Goal: Check status: Check status

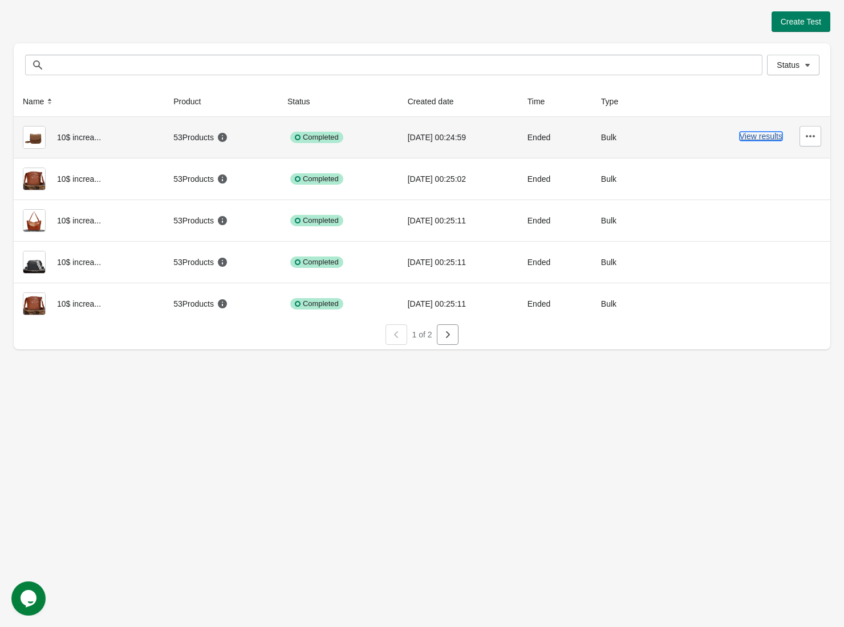
click at [776, 132] on button "View results" at bounding box center [761, 136] width 43 height 9
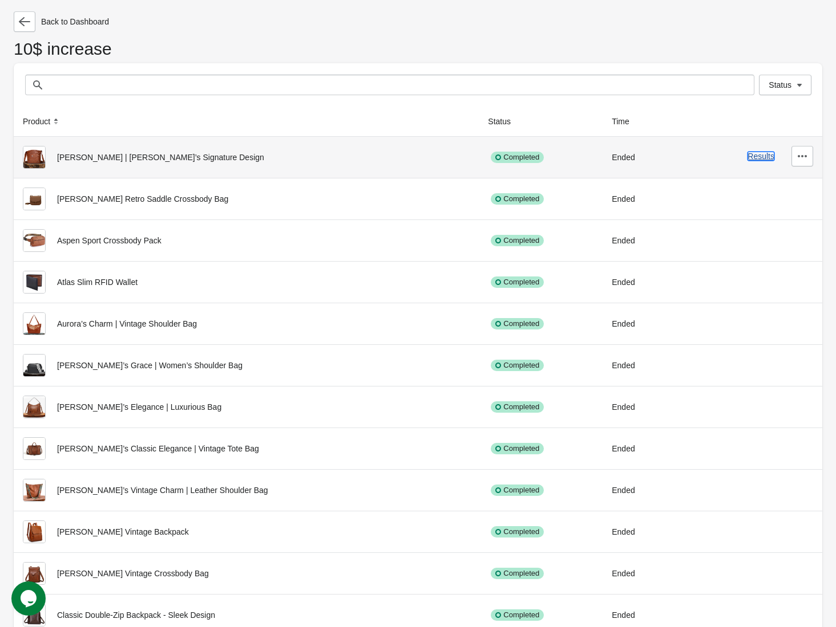
click at [753, 152] on button "Results" at bounding box center [760, 156] width 27 height 9
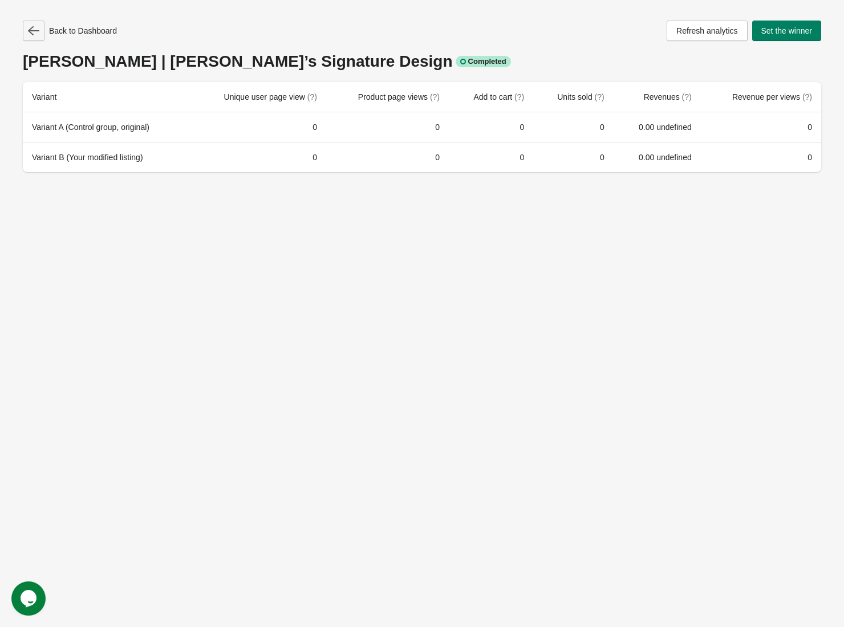
click at [29, 27] on icon "button" at bounding box center [33, 30] width 11 height 11
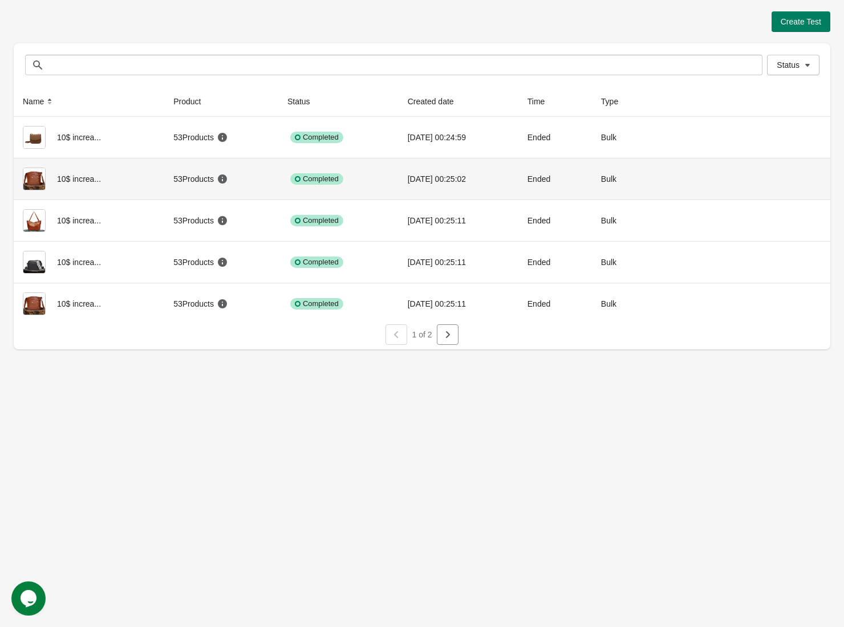
click at [757, 181] on button "View results" at bounding box center [761, 177] width 43 height 9
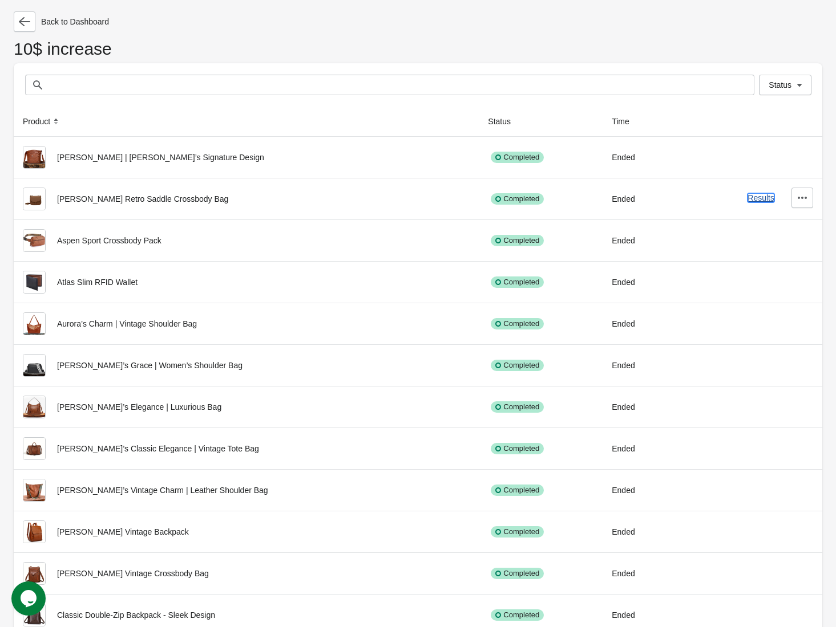
click at [758, 195] on button "Results" at bounding box center [760, 197] width 27 height 9
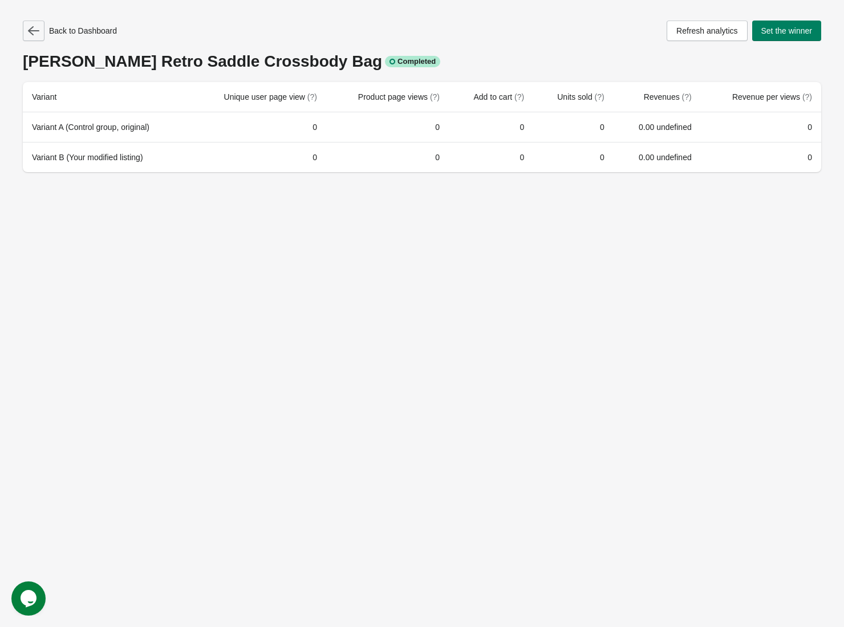
click at [36, 40] on button "button" at bounding box center [34, 31] width 22 height 21
